Goal: Check status: Check status

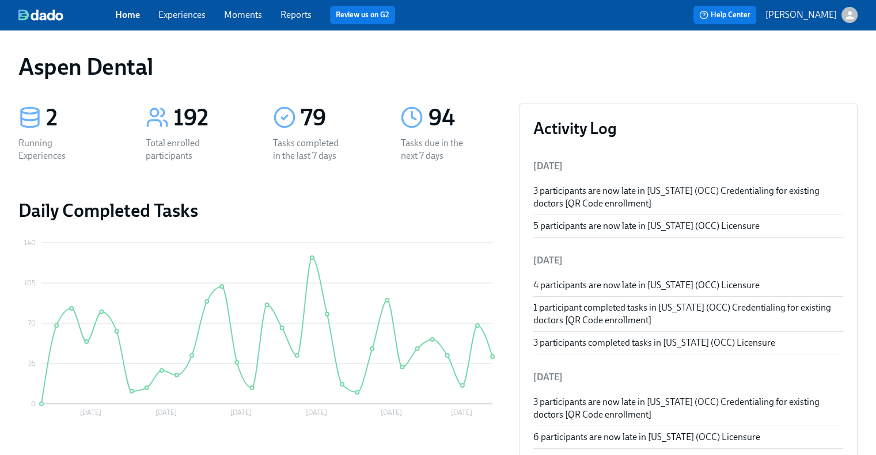
click at [299, 15] on link "Reports" at bounding box center [295, 14] width 31 height 11
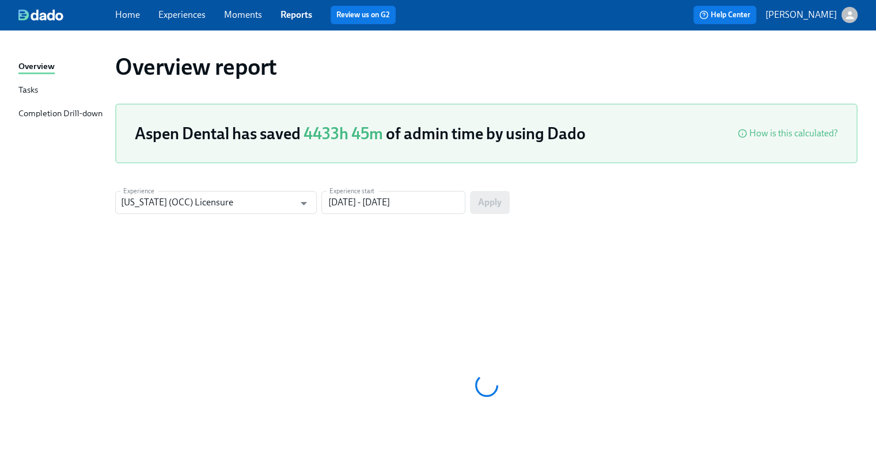
click at [81, 112] on div "Completion Drill-down" at bounding box center [60, 114] width 84 height 14
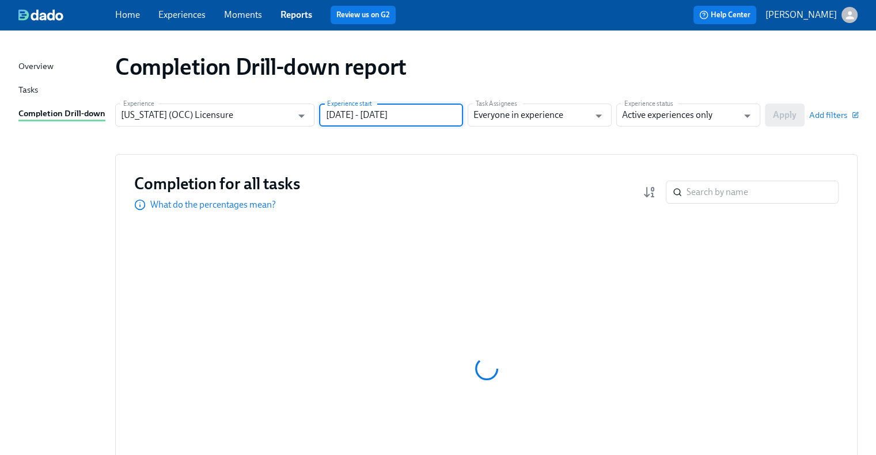
click at [426, 117] on input "07/10/2025 - 10/08/2025" at bounding box center [391, 115] width 144 height 23
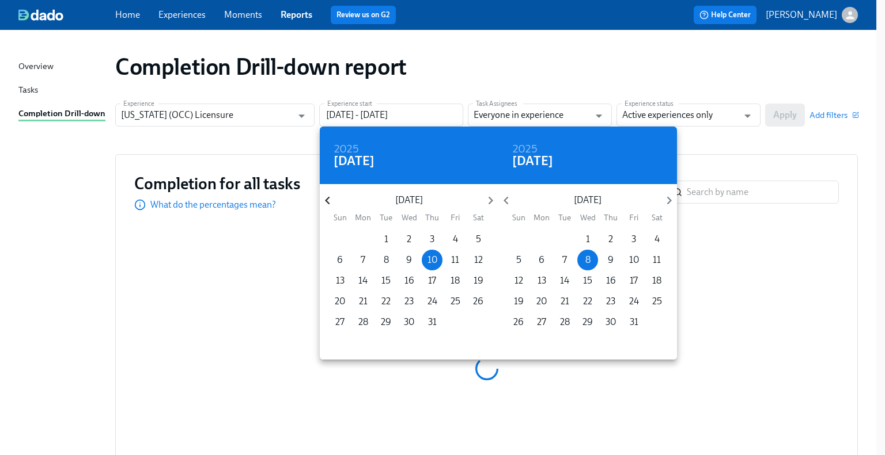
click at [332, 194] on icon "button" at bounding box center [328, 201] width 16 height 16
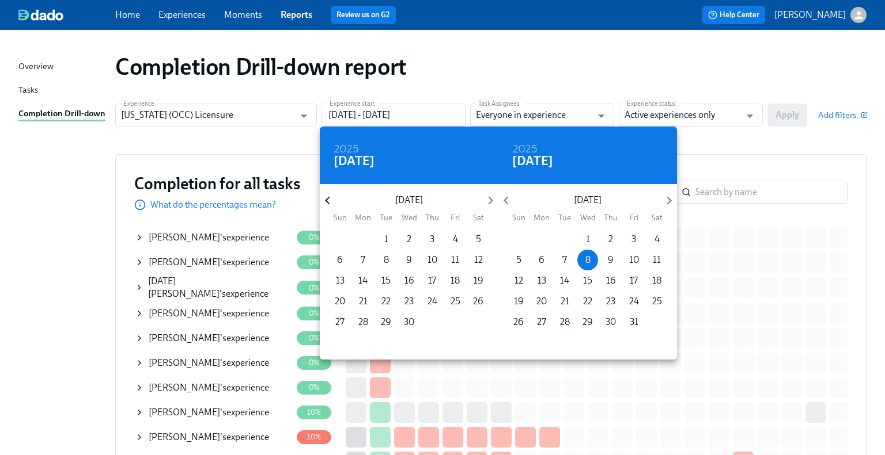
click at [324, 200] on icon "button" at bounding box center [328, 201] width 16 height 16
click at [327, 200] on icon "button" at bounding box center [327, 201] width 5 height 8
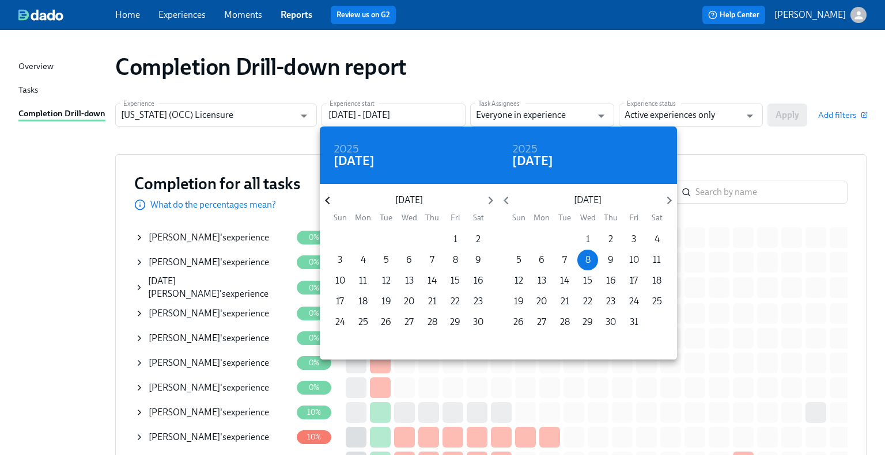
click at [327, 200] on icon "button" at bounding box center [327, 201] width 5 height 8
click at [432, 240] on p "1" at bounding box center [432, 239] width 4 height 13
type input "08/01/2024 - 10/08/2025"
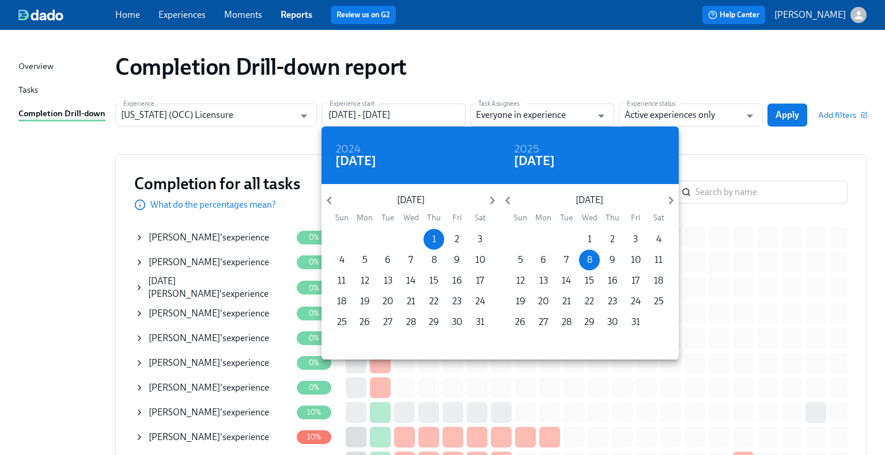
click at [700, 110] on div at bounding box center [442, 227] width 885 height 455
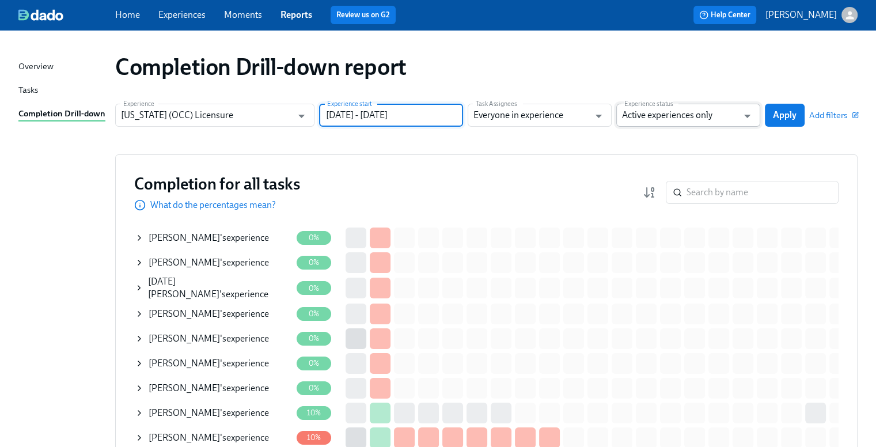
click at [691, 118] on input "Active experiences only" at bounding box center [680, 115] width 116 height 23
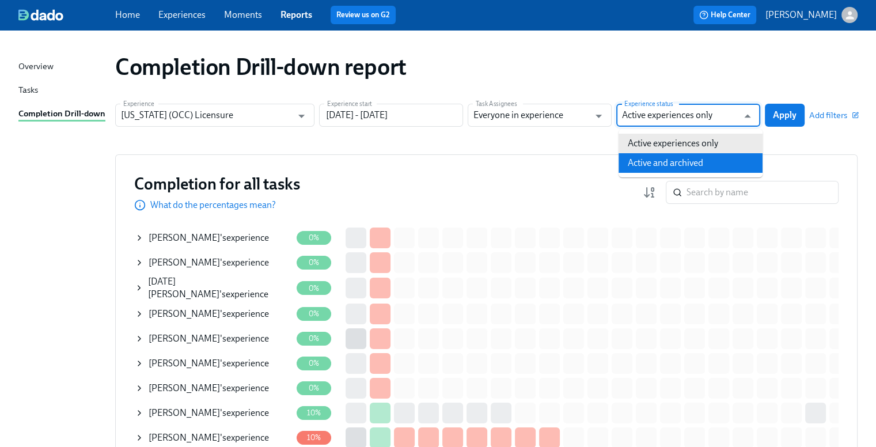
click at [686, 162] on li "Active and archived" at bounding box center [690, 163] width 144 height 20
type input "Active and archived"
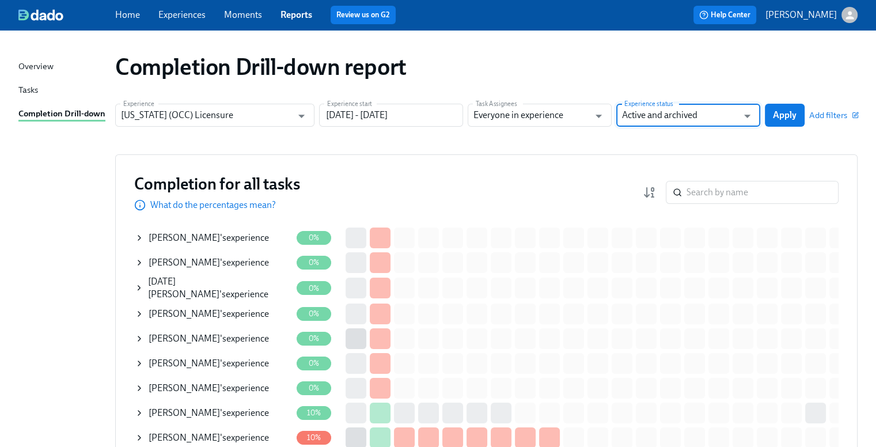
click at [784, 111] on span "Apply" at bounding box center [785, 115] width 24 height 12
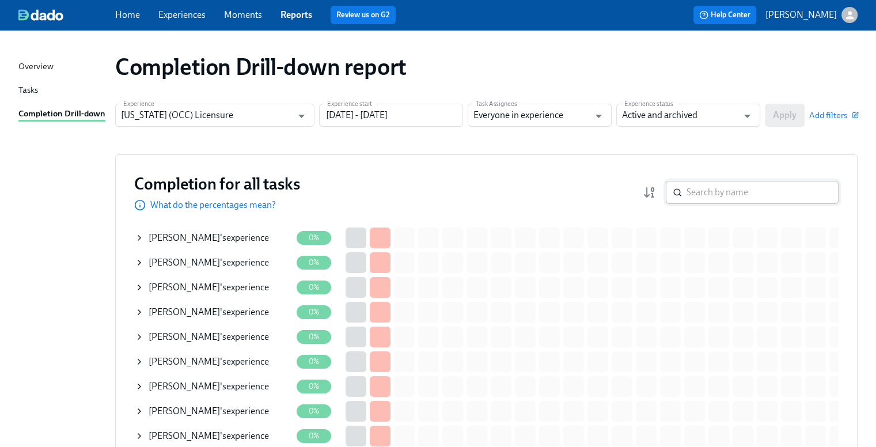
click at [743, 192] on input "search" at bounding box center [762, 192] width 152 height 23
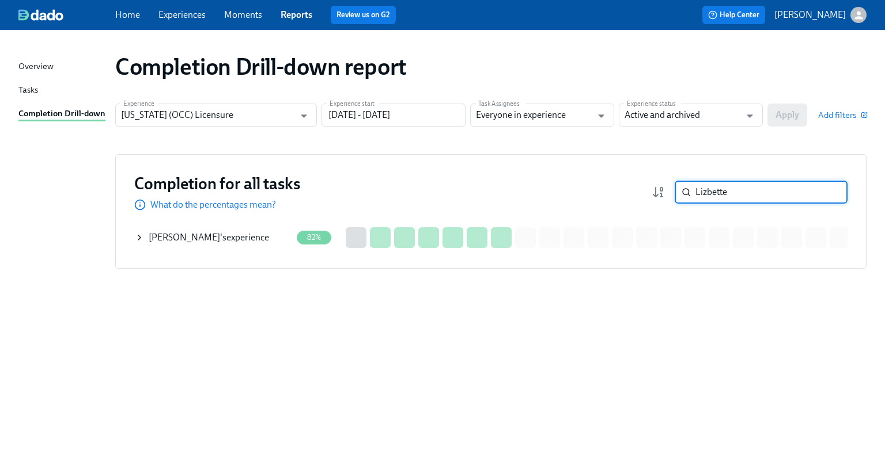
type input "Lizbette"
click at [211, 232] on span "[PERSON_NAME]" at bounding box center [184, 237] width 71 height 11
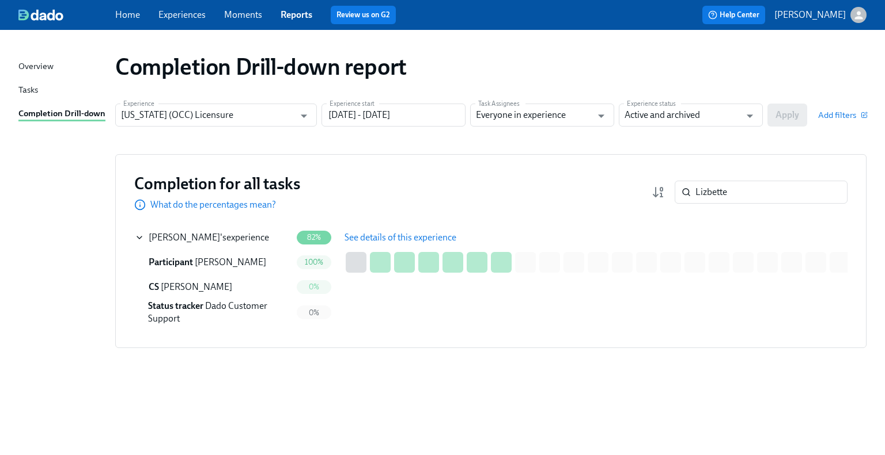
click at [354, 233] on span "See details of this experience" at bounding box center [400, 238] width 112 height 12
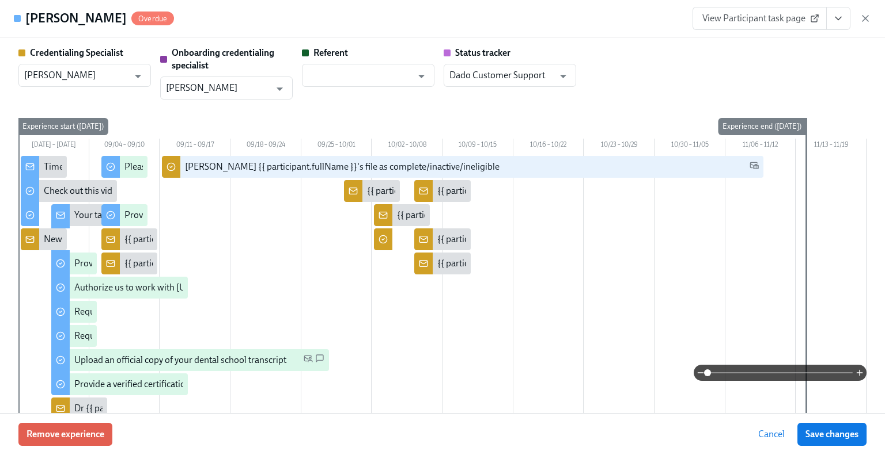
type input "[PERSON_NAME]"
type input "Linda Alferez-Guzman"
type input "Dado Customer Support"
click at [712, 14] on span "View Participant task page" at bounding box center [759, 19] width 115 height 12
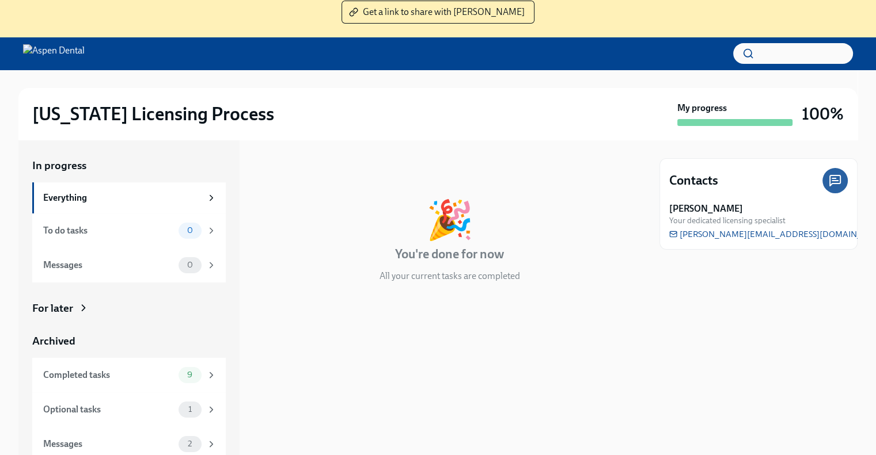
scroll to position [117, 0]
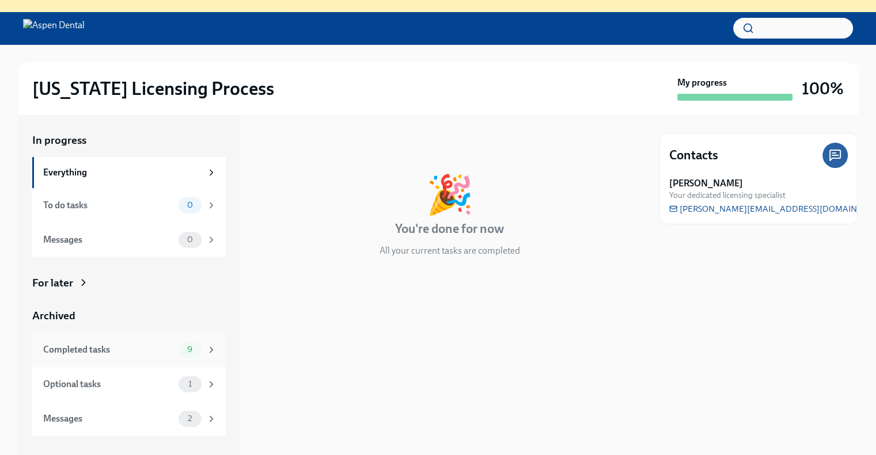
click at [169, 348] on div "Completed tasks" at bounding box center [108, 350] width 131 height 13
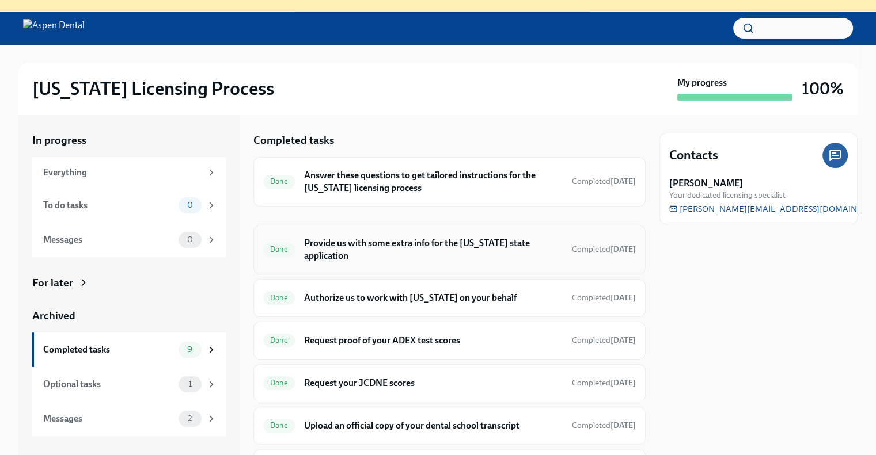
click at [496, 238] on h6 "Provide us with some extra info for the [US_STATE] state application" at bounding box center [433, 249] width 259 height 25
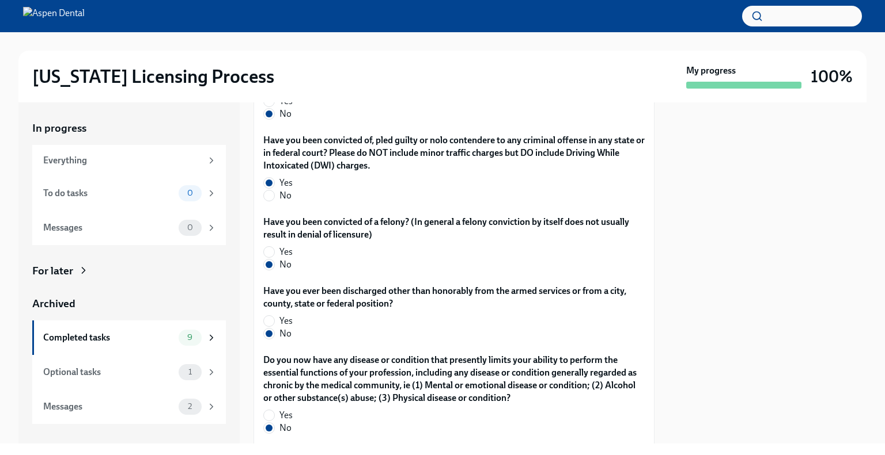
scroll to position [2151, 0]
